Goal: Task Accomplishment & Management: Manage account settings

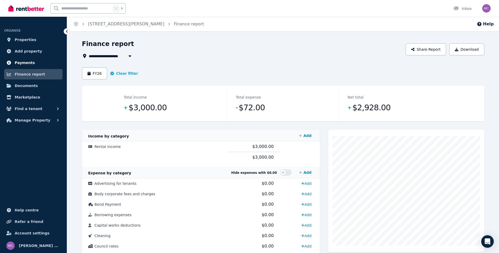
click at [23, 62] on span "Payments" at bounding box center [25, 63] width 20 height 6
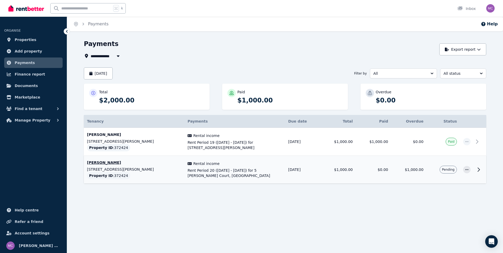
click at [386, 165] on td "$0.00" at bounding box center [373, 170] width 35 height 28
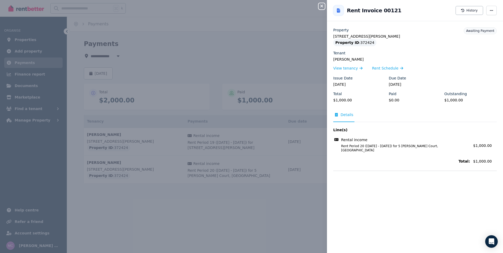
click at [140, 62] on div "Close panel Back to Rent Invoice 00121 History Property 5 Ogilvie Court, Tolga …" at bounding box center [251, 126] width 503 height 253
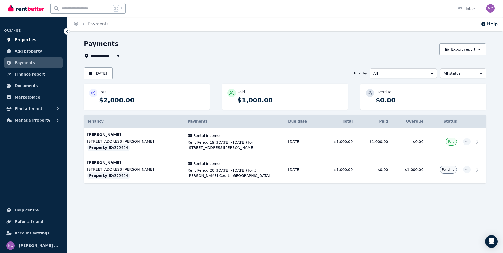
click at [24, 38] on span "Properties" at bounding box center [26, 40] width 22 height 6
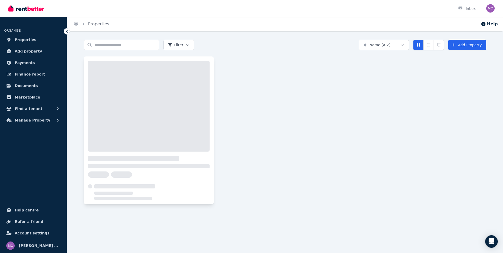
click at [174, 115] on div at bounding box center [149, 106] width 122 height 91
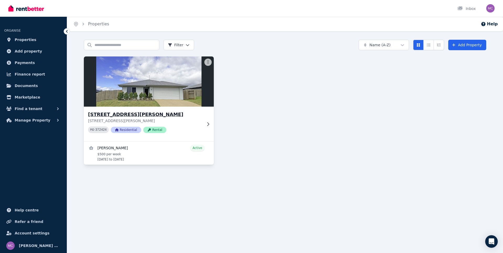
click at [151, 100] on img at bounding box center [149, 81] width 136 height 53
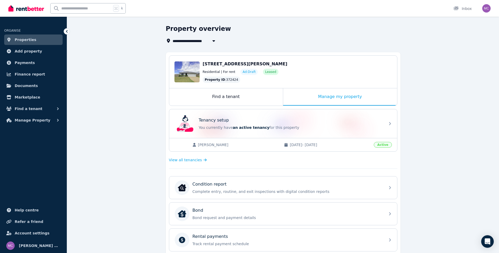
scroll to position [141, 0]
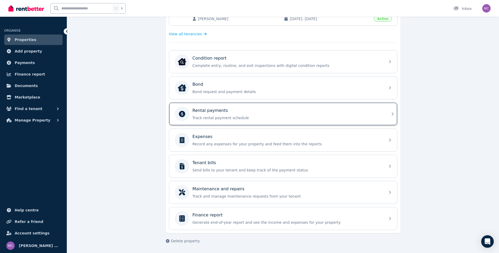
click at [217, 117] on p "Track rental payment schedule" at bounding box center [287, 117] width 190 height 5
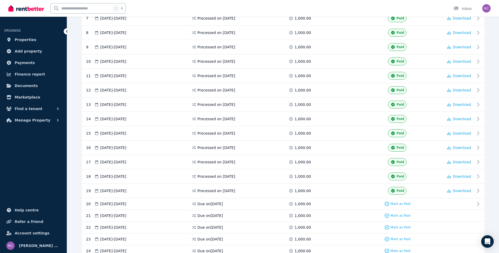
scroll to position [262, 0]
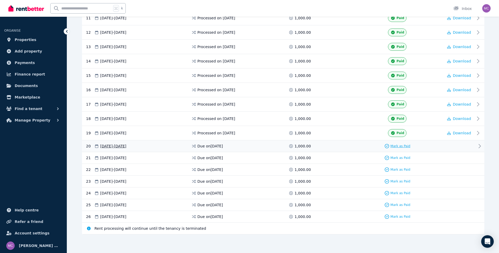
click at [399, 147] on span "Mark as Paid" at bounding box center [400, 146] width 20 height 4
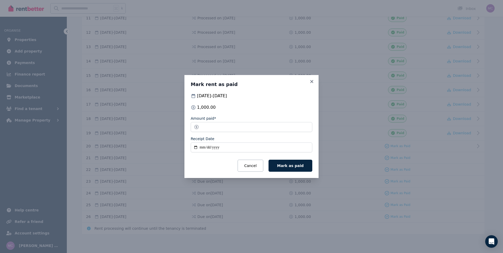
click at [202, 147] on input "Receipt Date" at bounding box center [252, 148] width 122 height 10
click at [198, 148] on input "Receipt Date" at bounding box center [252, 148] width 122 height 10
click at [195, 148] on input "Receipt Date" at bounding box center [252, 148] width 122 height 10
type input "**********"
click at [304, 169] on button "Mark as paid" at bounding box center [290, 166] width 44 height 12
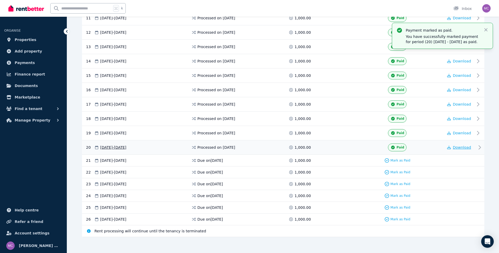
click at [462, 146] on span "Download" at bounding box center [462, 148] width 18 height 4
click at [486, 30] on icon "button" at bounding box center [485, 29] width 3 height 3
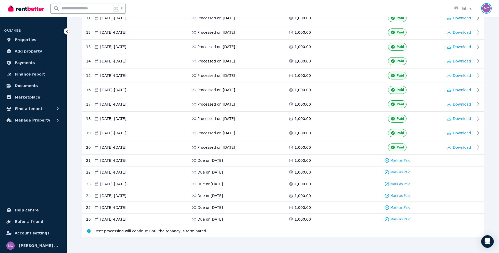
click at [488, 7] on img "button" at bounding box center [486, 8] width 8 height 8
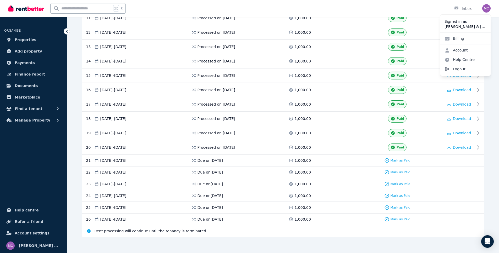
click at [461, 69] on span "Logout" at bounding box center [465, 68] width 50 height 9
